Goal: Information Seeking & Learning: Learn about a topic

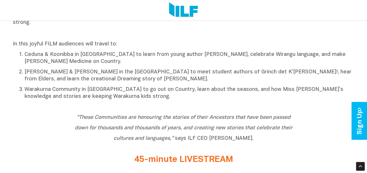
scroll to position [268, 0]
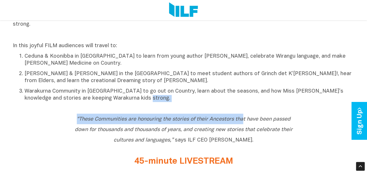
drag, startPoint x: 244, startPoint y: 124, endPoint x: 201, endPoint y: 99, distance: 49.5
click at [201, 99] on p "Warakurna Community in [GEOGRAPHIC_DATA] to go out on Country, learn about the …" at bounding box center [190, 95] width 330 height 14
click at [195, 100] on p "Warakurna Community in [GEOGRAPHIC_DATA] to go out on Country, learn about the …" at bounding box center [190, 95] width 330 height 14
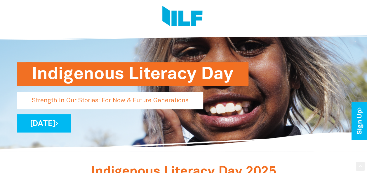
scroll to position [0, 0]
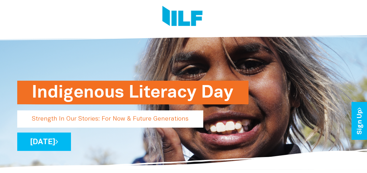
click at [180, 17] on img at bounding box center [182, 17] width 40 height 22
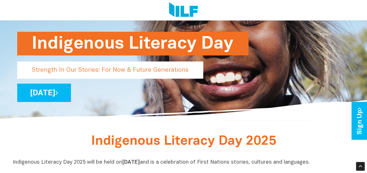
scroll to position [51, 0]
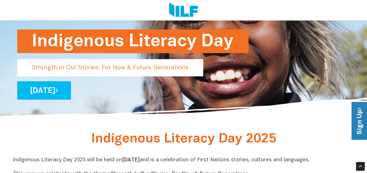
click at [357, 121] on link "Sign Up" at bounding box center [360, 121] width 17 height 38
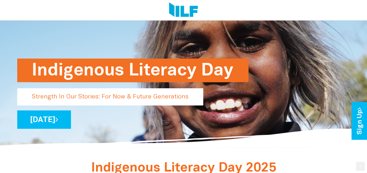
scroll to position [122, 0]
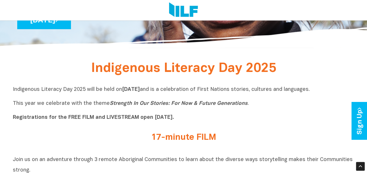
drag, startPoint x: 0, startPoint y: 0, endPoint x: 230, endPoint y: 133, distance: 265.3
click at [230, 133] on div "17-minute FILM" at bounding box center [184, 139] width 342 height 21
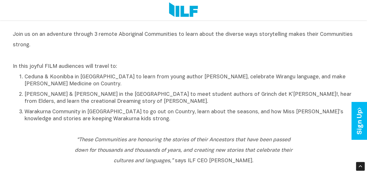
scroll to position [241, 0]
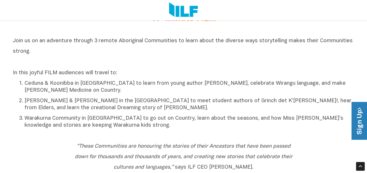
drag, startPoint x: 258, startPoint y: 173, endPoint x: 358, endPoint y: 121, distance: 112.7
click at [358, 121] on link "Sign Up" at bounding box center [360, 121] width 17 height 38
